Goal: Obtain resource: Download file/media

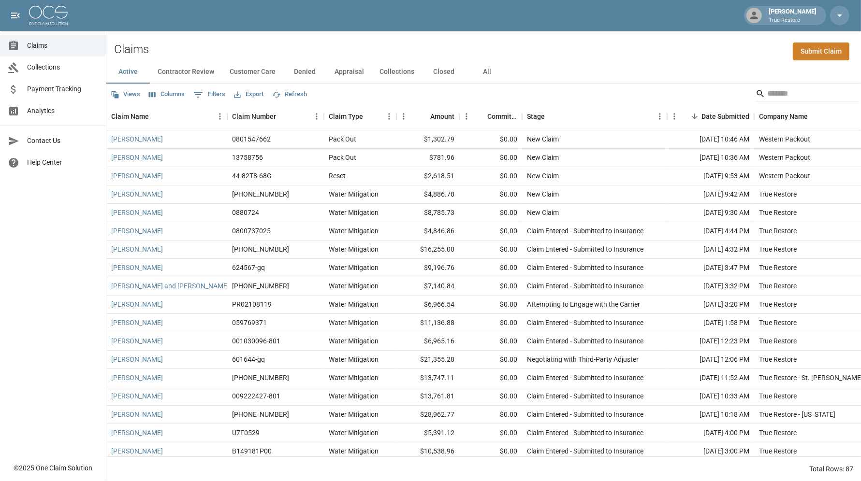
click at [507, 68] on button "All" at bounding box center [486, 71] width 43 height 23
click at [774, 92] on input "Search" at bounding box center [805, 93] width 77 height 15
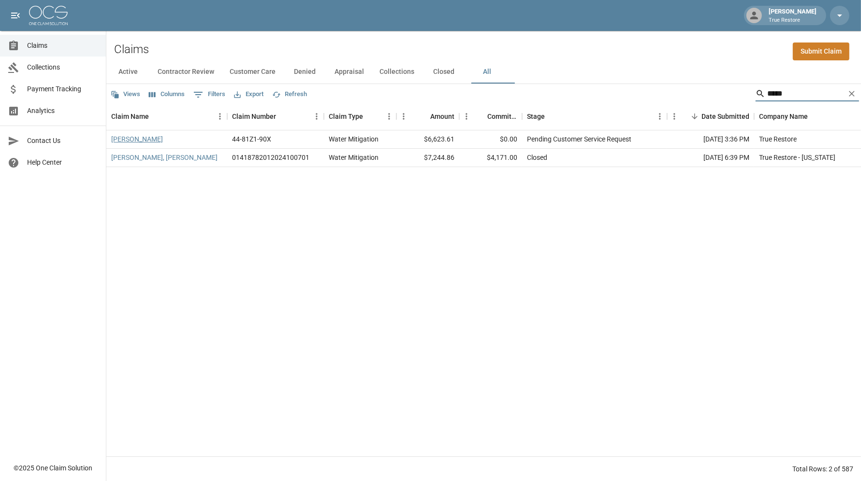
type input "*****"
click at [129, 138] on link "[PERSON_NAME]" at bounding box center [137, 139] width 52 height 10
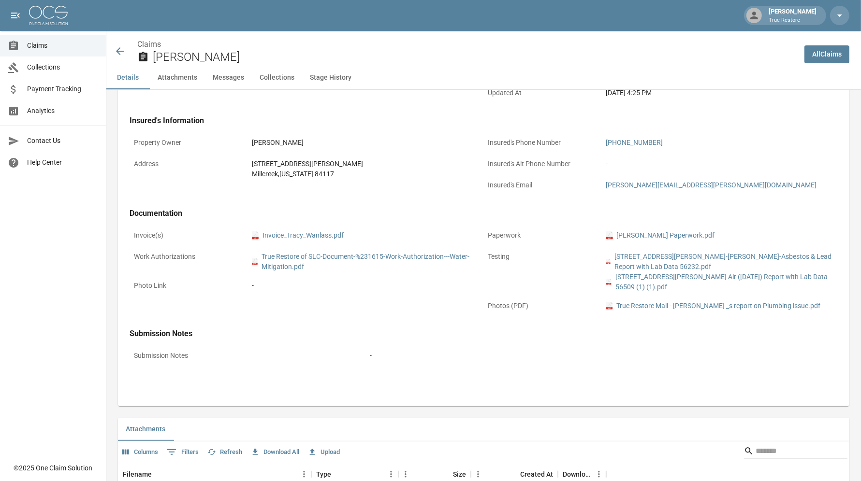
scroll to position [329, 0]
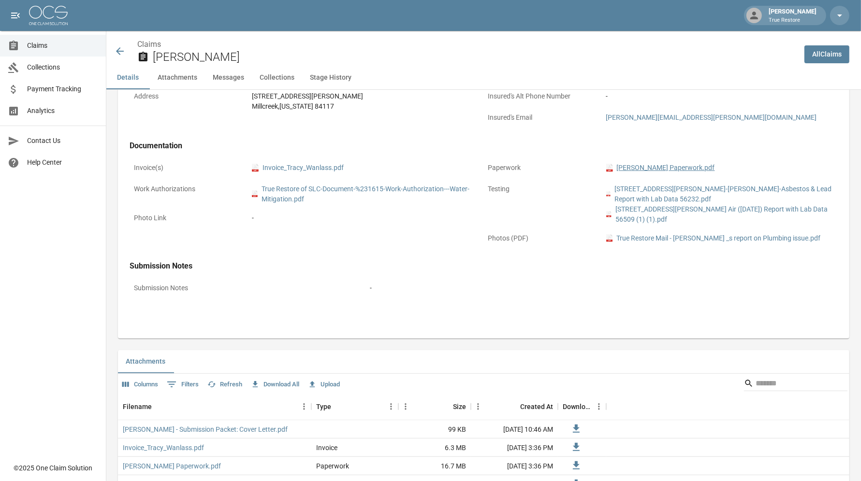
click at [664, 165] on link "pdf [PERSON_NAME] Paperwork.pdf" at bounding box center [660, 168] width 109 height 10
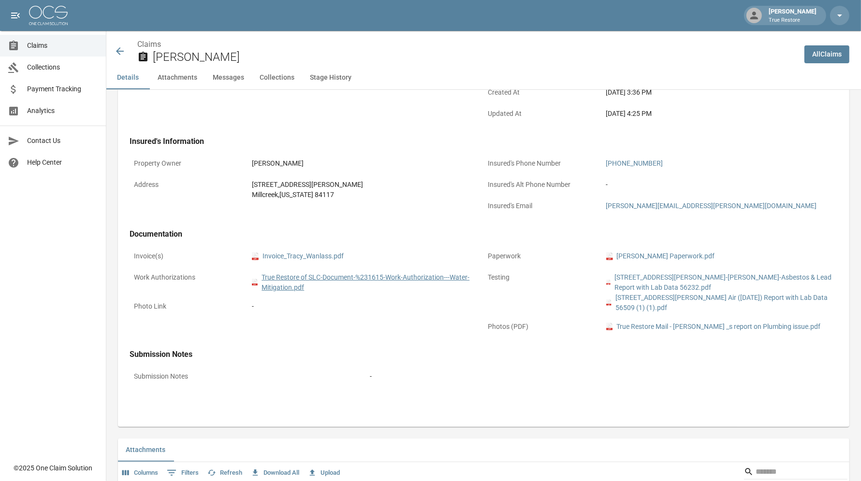
scroll to position [239, 0]
click at [308, 254] on link "pdf Invoice_Tracy_Wanlass.pdf" at bounding box center [298, 258] width 92 height 10
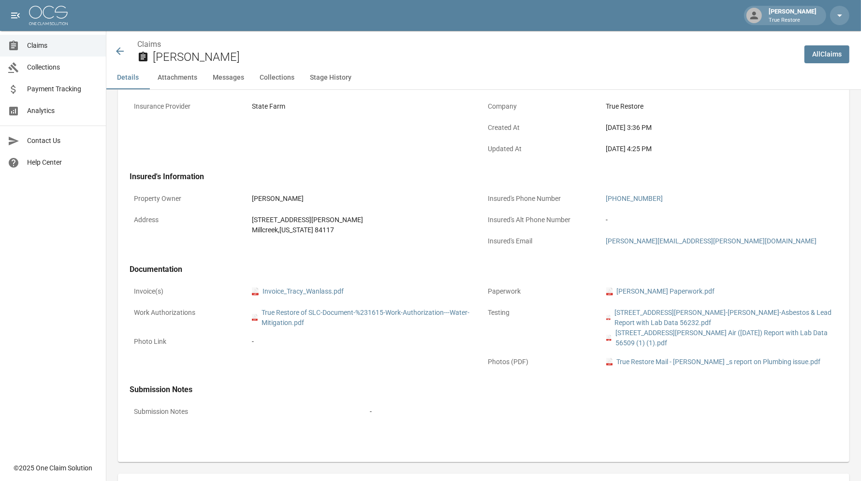
scroll to position [202, 0]
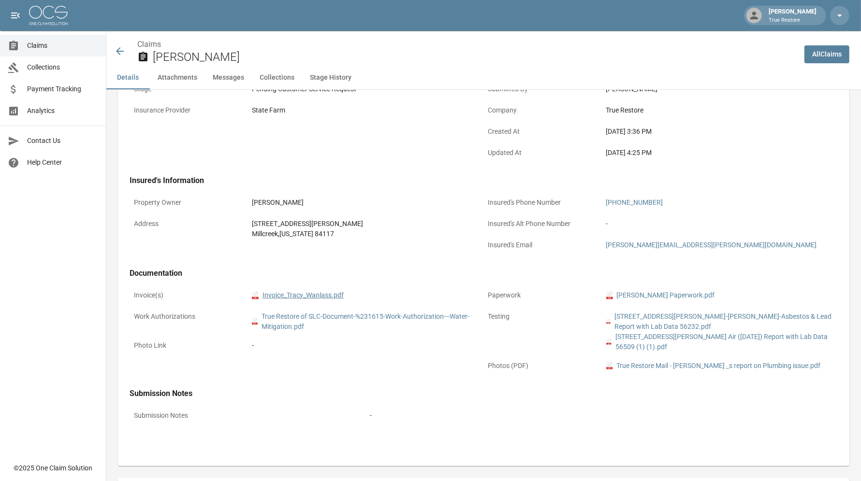
click at [318, 296] on link "pdf Invoice_Tracy_Wanlass.pdf" at bounding box center [298, 295] width 92 height 10
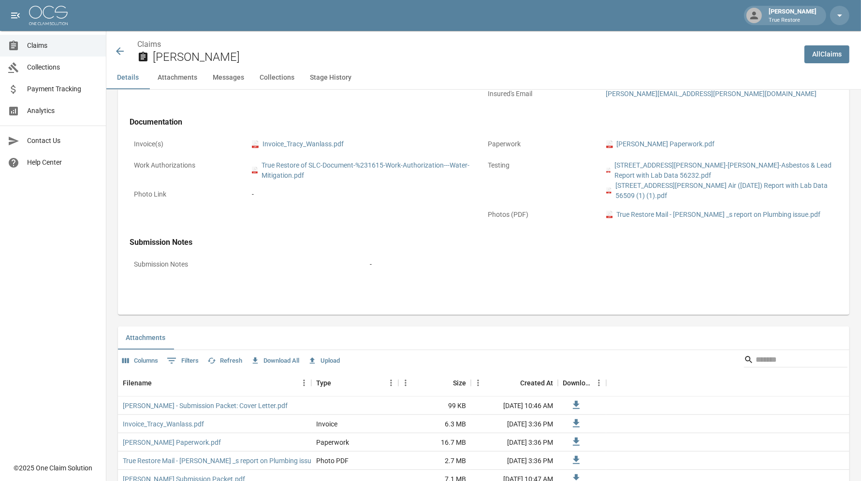
scroll to position [347, 0]
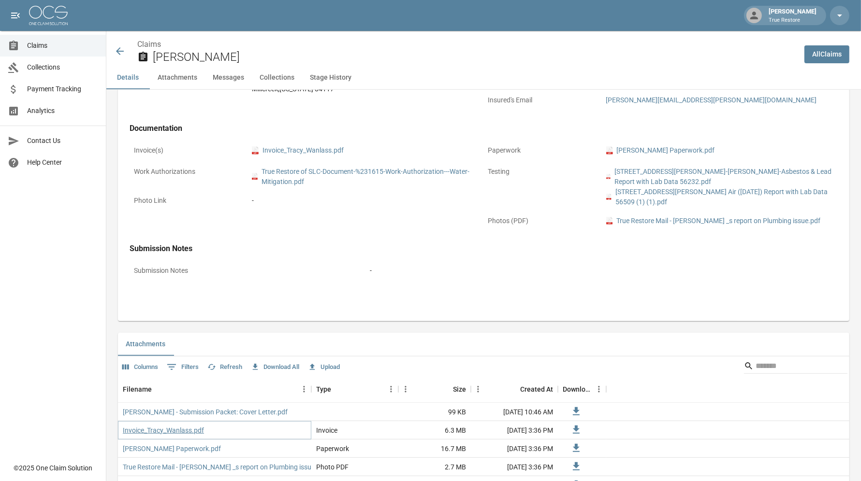
click at [179, 432] on link "Invoice_Tracy_Wanlass.pdf" at bounding box center [163, 431] width 81 height 10
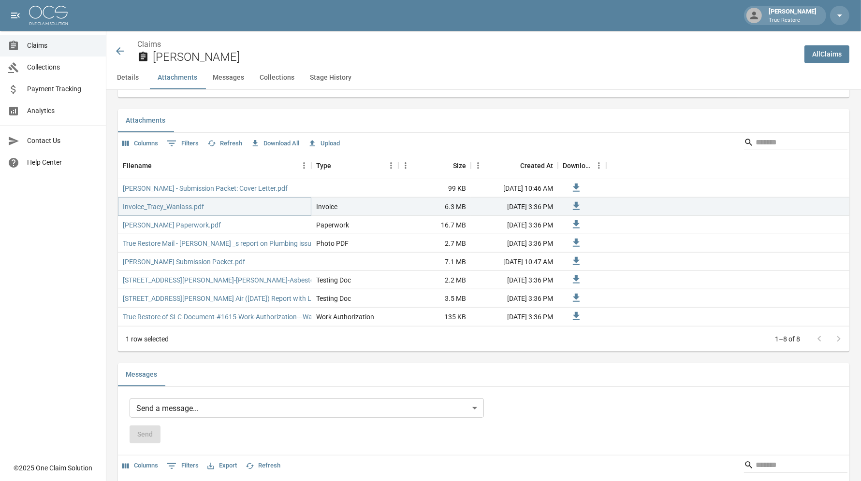
scroll to position [581, 0]
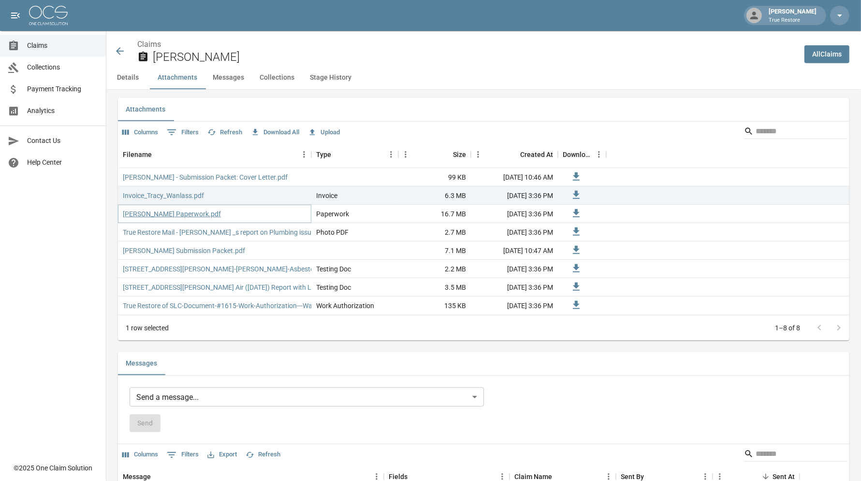
click at [185, 214] on link "[PERSON_NAME] Paperwork.pdf" at bounding box center [172, 214] width 98 height 10
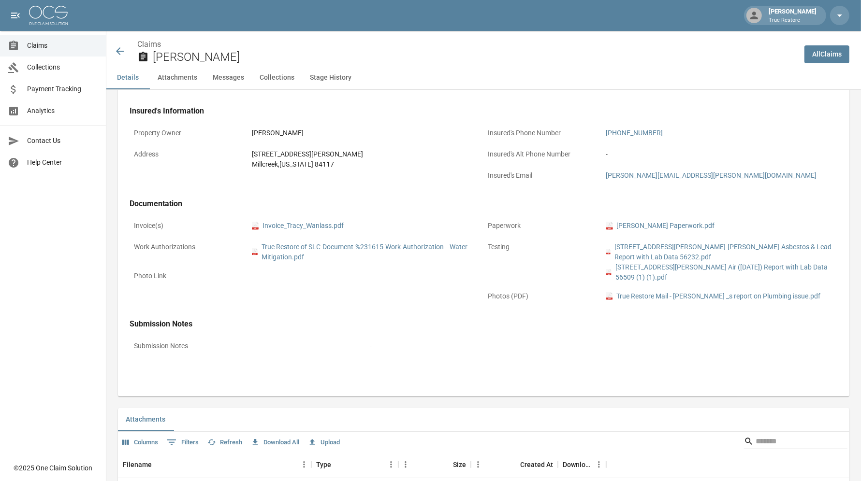
scroll to position [273, 0]
